Goal: Navigation & Orientation: Find specific page/section

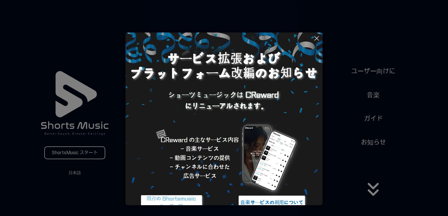
drag, startPoint x: 0, startPoint y: 0, endPoint x: 75, endPoint y: 175, distance: 190.0
click at [75, 175] on button at bounding box center [224, 108] width 448 height 216
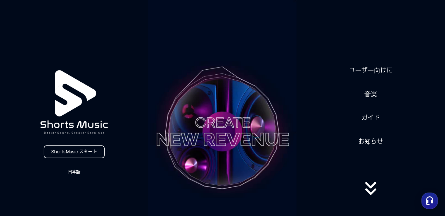
click at [75, 173] on button "日本語" at bounding box center [74, 172] width 28 height 8
click at [371, 194] on button at bounding box center [222, 108] width 445 height 216
click at [371, 194] on icon at bounding box center [371, 193] width 38 height 23
click at [370, 142] on link "お知らせ" at bounding box center [371, 142] width 30 height 14
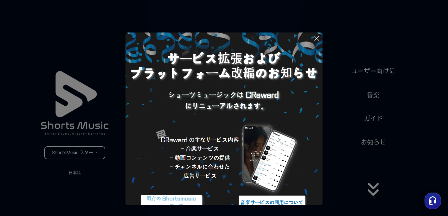
click at [265, 198] on img at bounding box center [271, 203] width 73 height 22
click at [174, 201] on img at bounding box center [171, 203] width 73 height 22
